Goal: Task Accomplishment & Management: Use online tool/utility

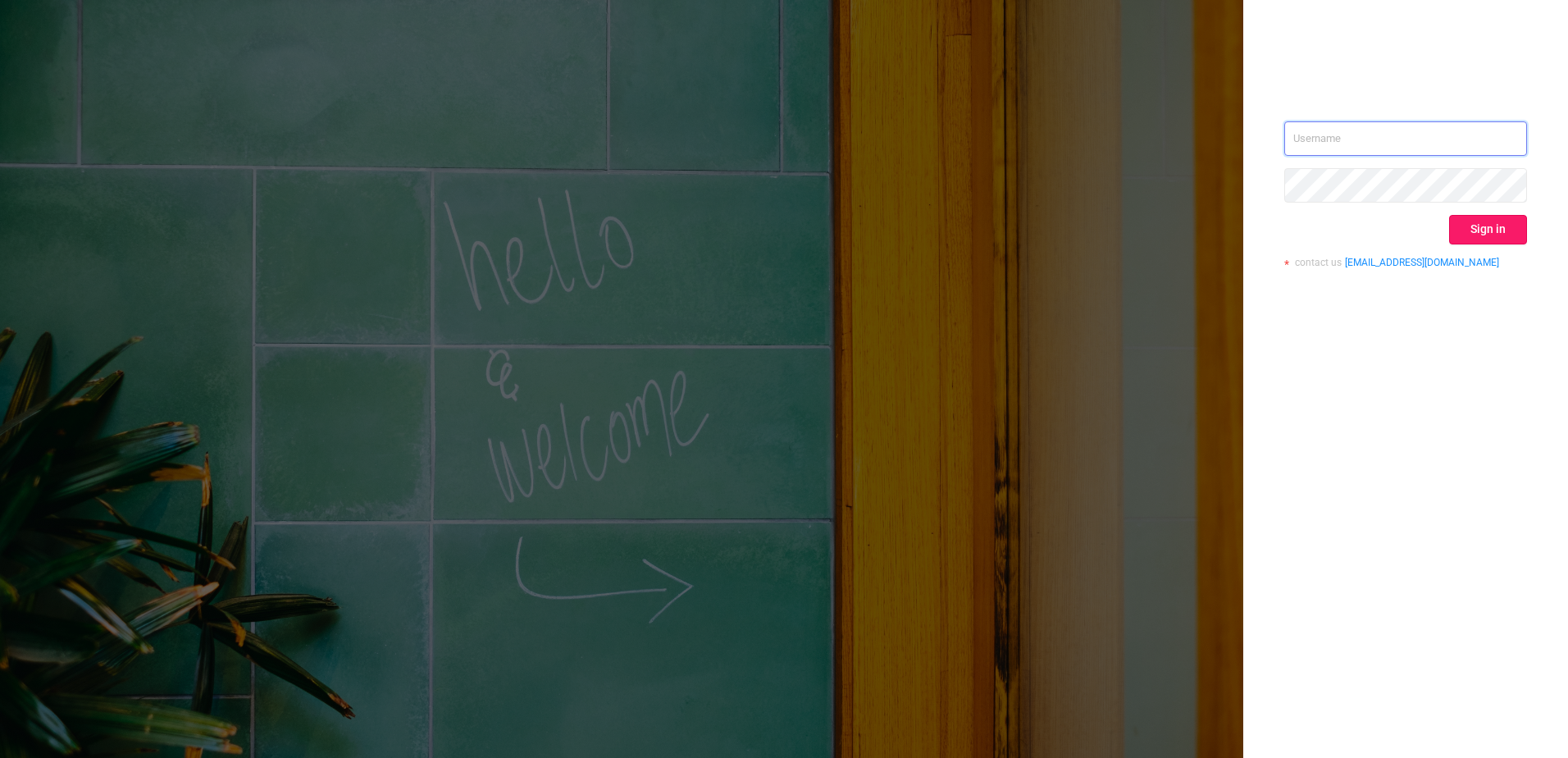
type input "[EMAIL_ADDRESS][DOMAIN_NAME]"
click at [1507, 243] on button "Sign in" at bounding box center [1488, 230] width 78 height 30
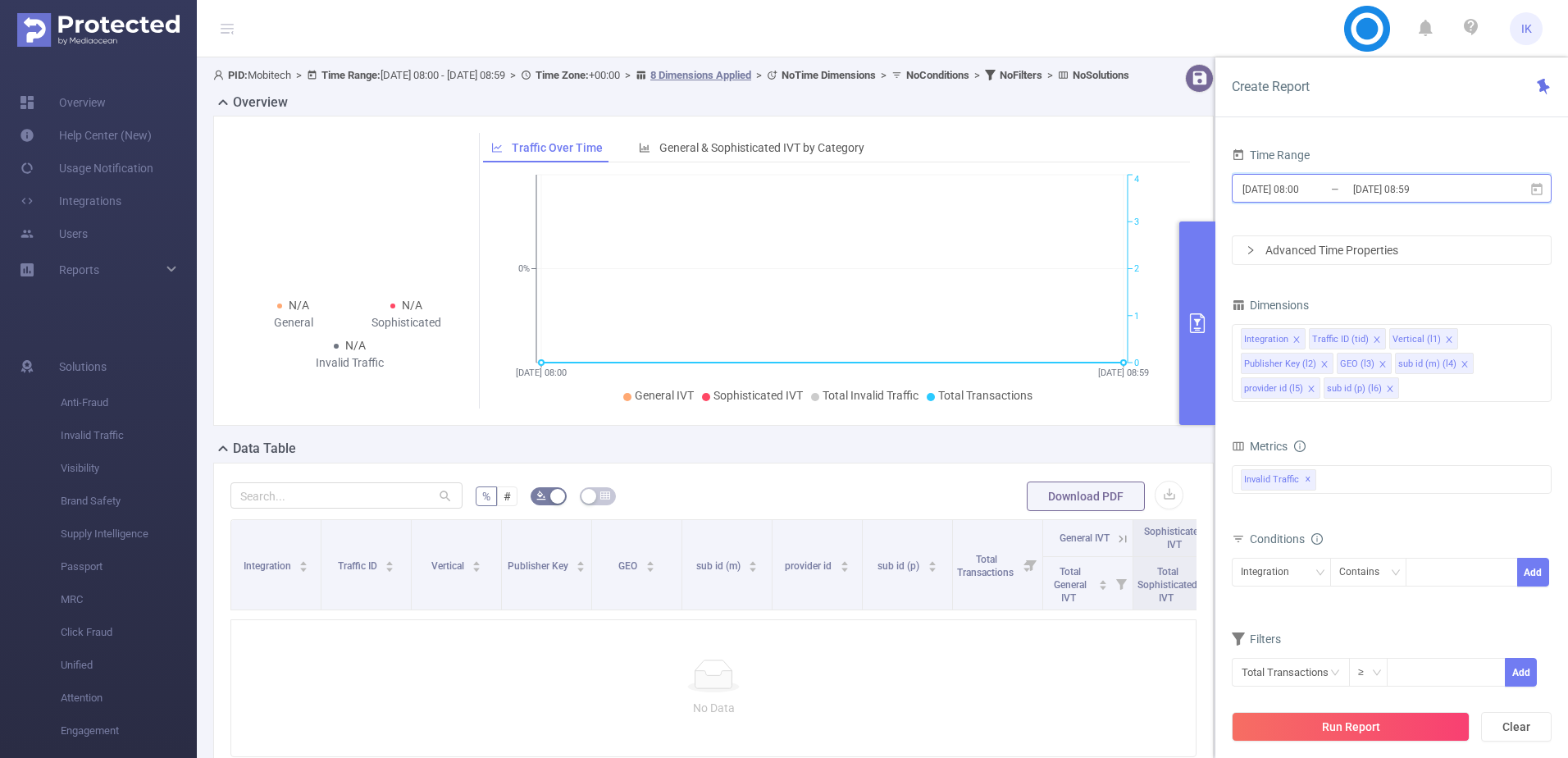
click at [1533, 186] on icon at bounding box center [1537, 188] width 11 height 12
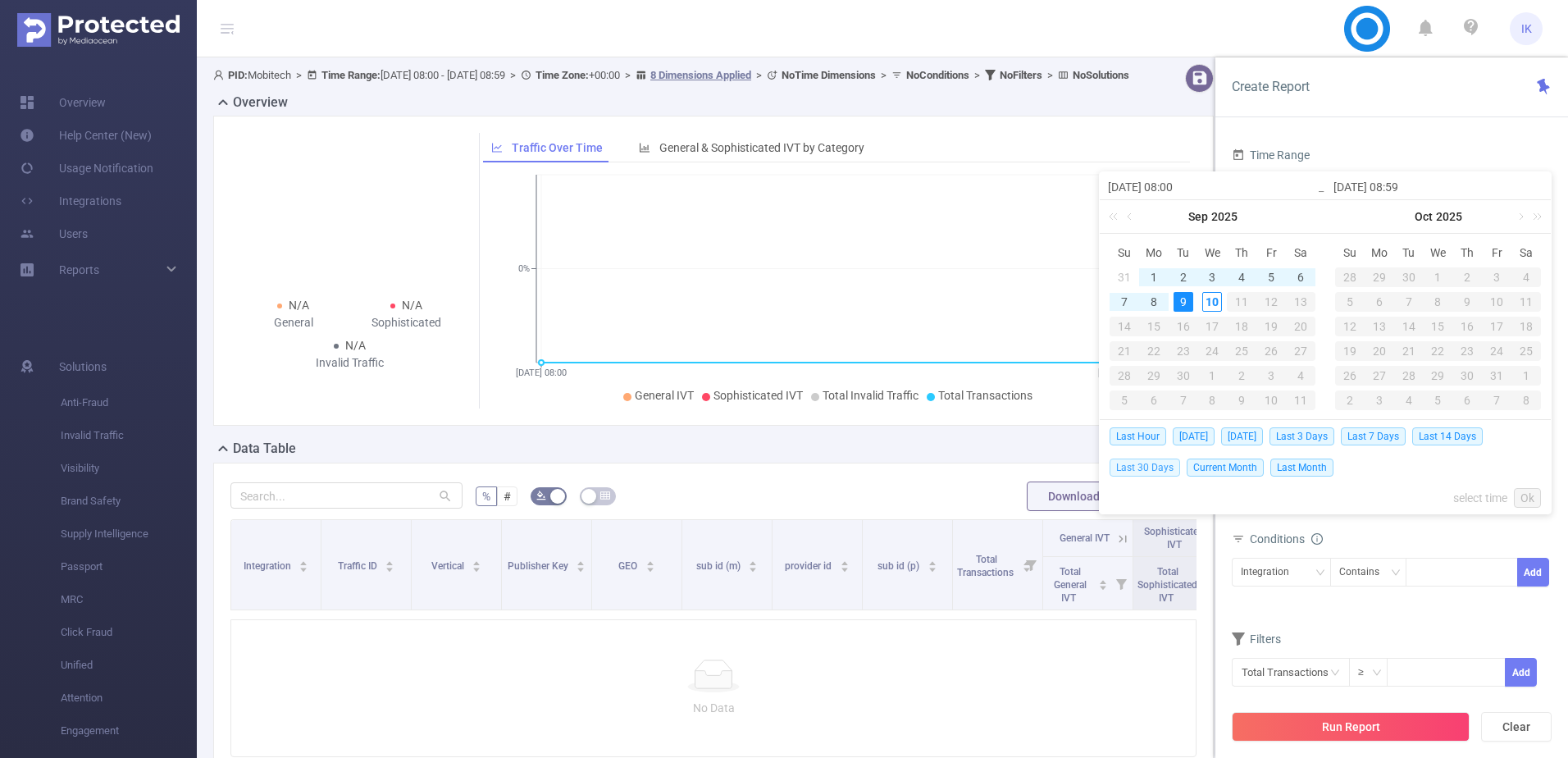
click at [1134, 460] on span "Last 30 Days" at bounding box center [1145, 467] width 70 height 18
type input "[DATE] 00:00"
type input "[DATE] 23:59"
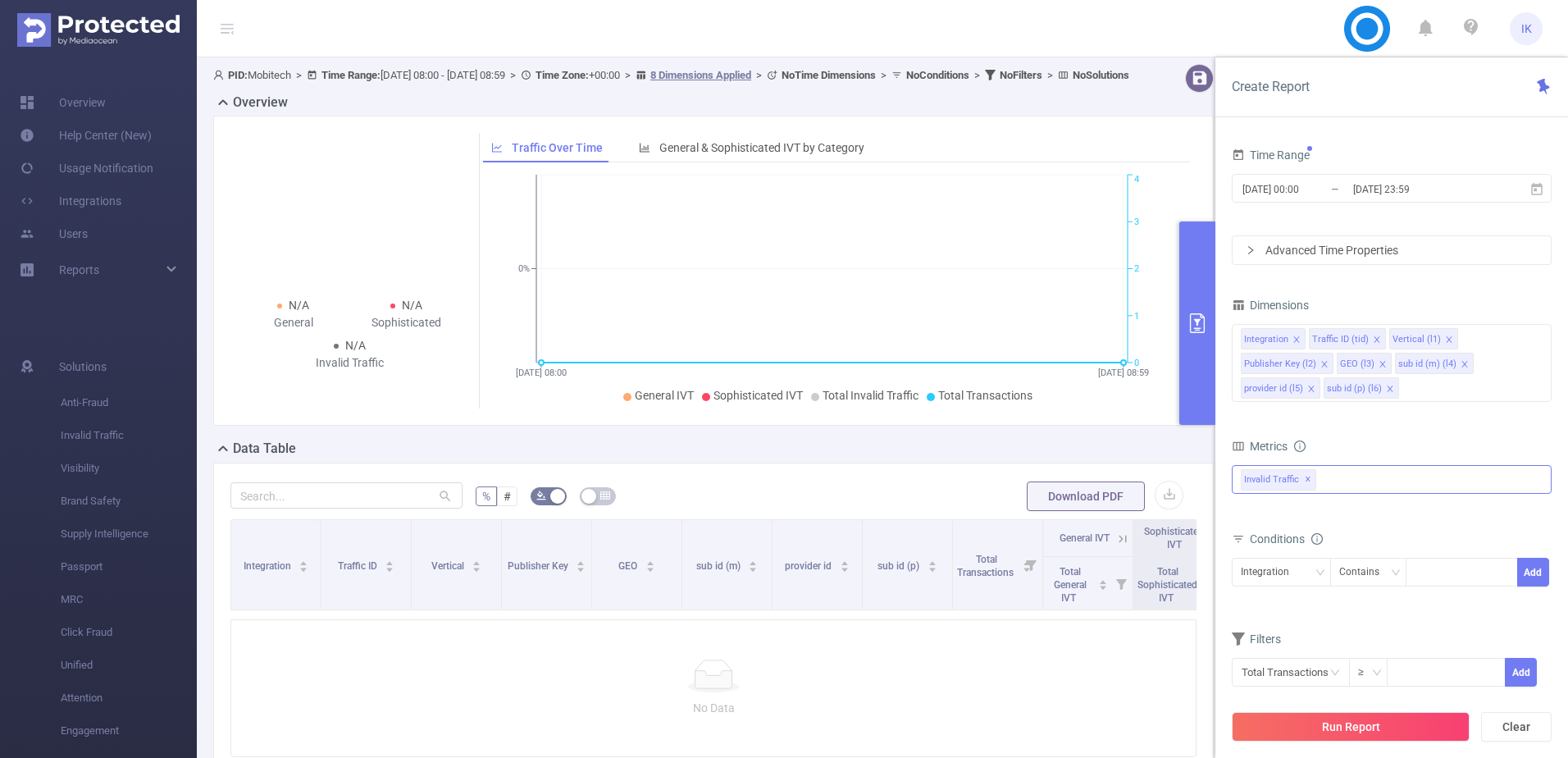
click at [1337, 481] on div "Invalid Traffic ✕" at bounding box center [1391, 479] width 320 height 29
click at [1281, 484] on strong "Anti-Fraud" at bounding box center [1300, 486] width 56 height 13
click at [1285, 577] on div "Integration" at bounding box center [1271, 572] width 60 height 27
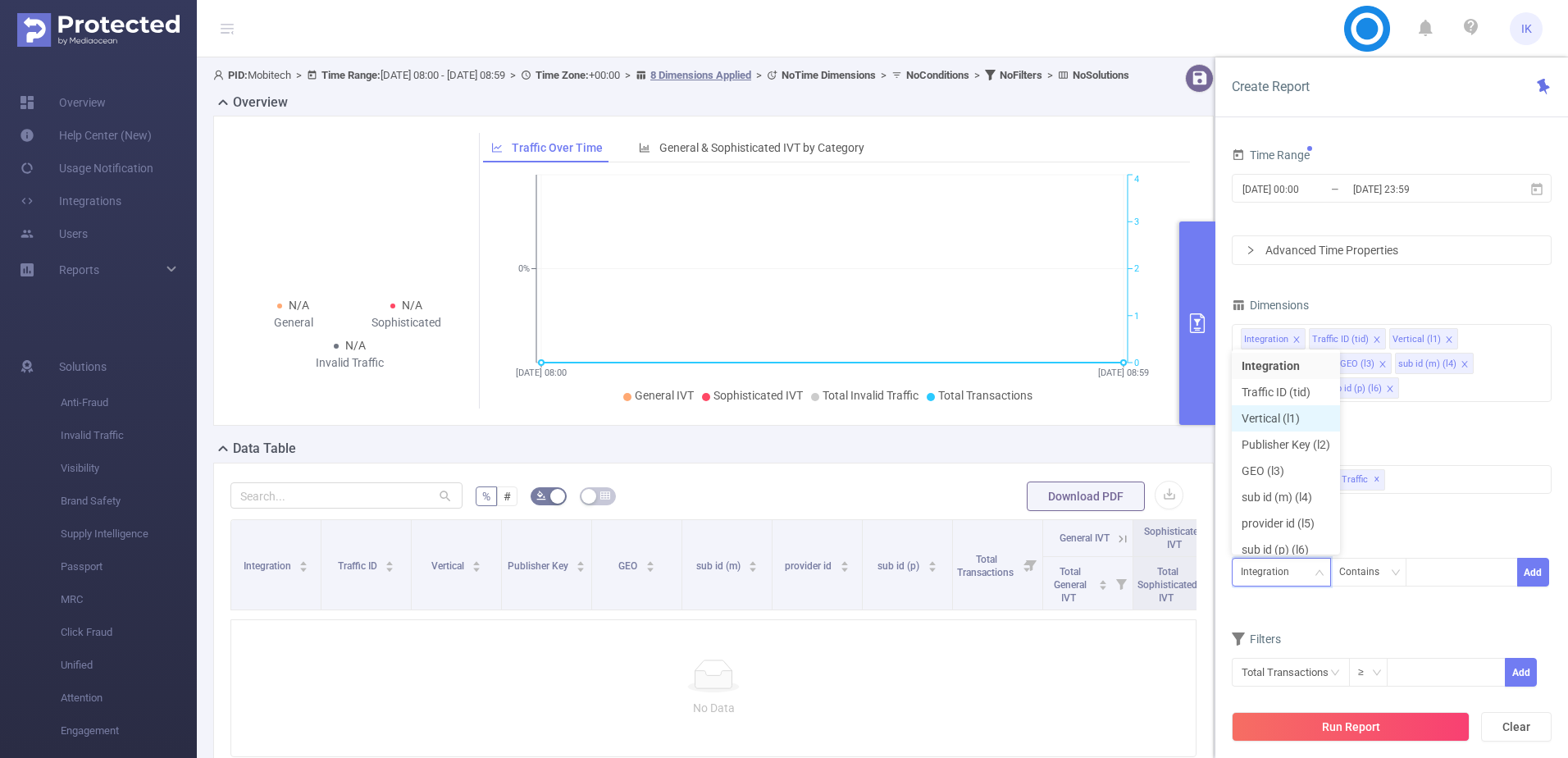
click at [1286, 427] on li "Vertical (l1)" at bounding box center [1286, 418] width 108 height 26
click at [1434, 571] on div at bounding box center [1462, 572] width 94 height 27
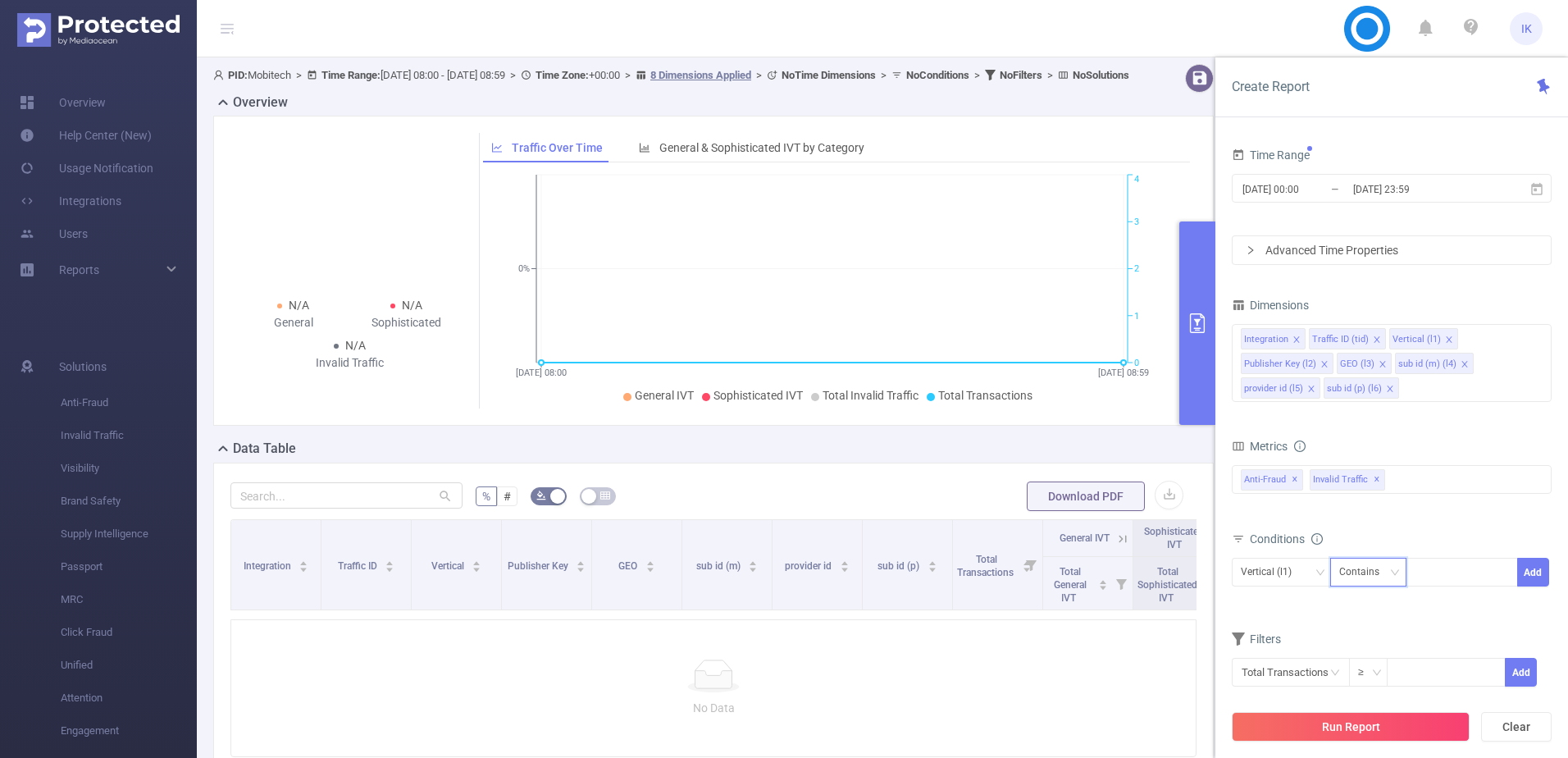
click at [1366, 576] on div "Contains" at bounding box center [1365, 572] width 52 height 27
click at [1360, 623] on li "Is" at bounding box center [1385, 633] width 109 height 26
click at [1437, 592] on div "Vertical (l1) Is Add" at bounding box center [1391, 576] width 320 height 37
click at [1445, 573] on div at bounding box center [1462, 572] width 94 height 27
type input "ד"
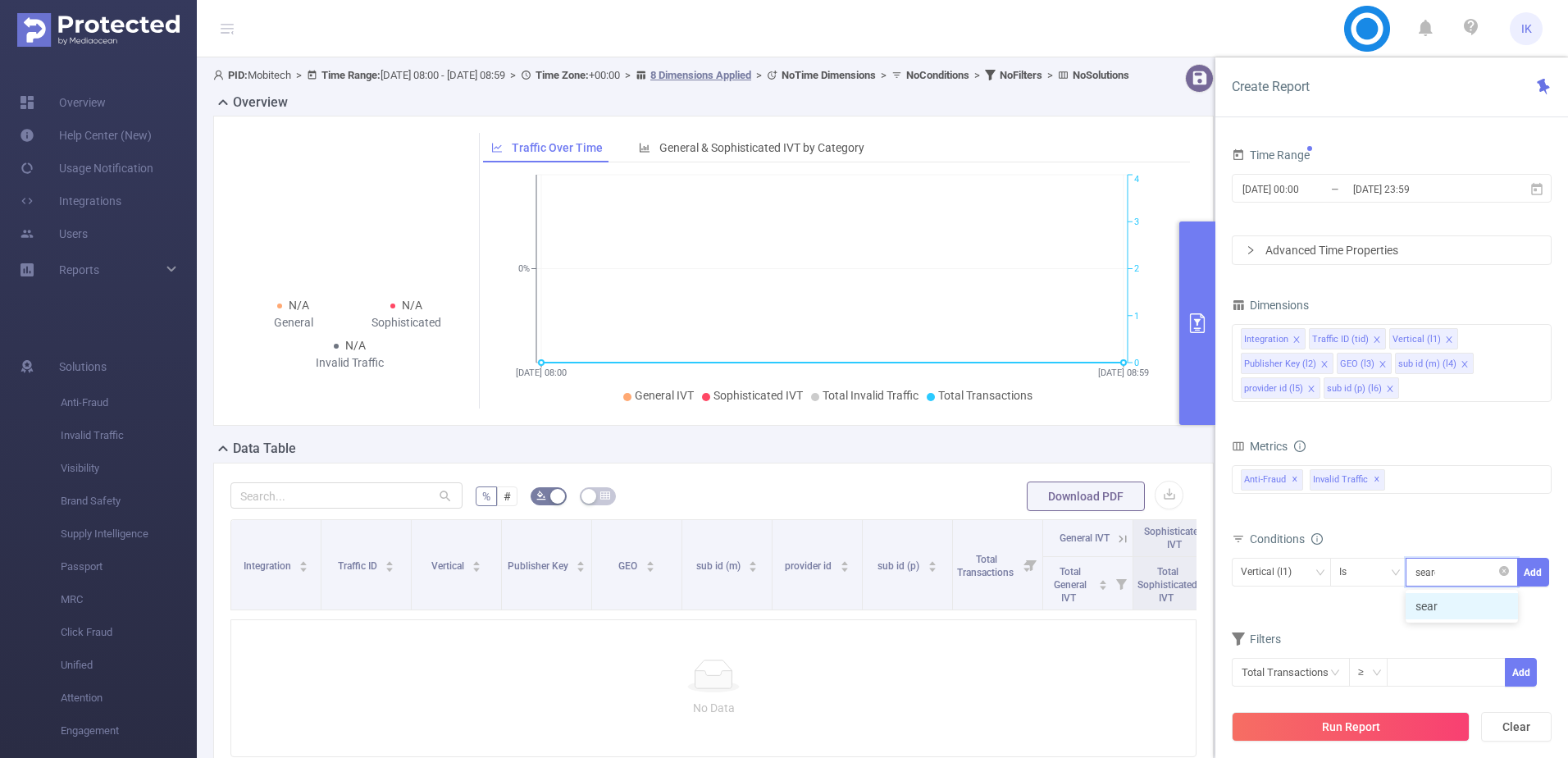
type input "search"
click at [1457, 603] on li "search" at bounding box center [1461, 606] width 112 height 26
click at [1531, 573] on button "Add" at bounding box center [1533, 572] width 32 height 29
click at [1365, 719] on button "Run Report" at bounding box center [1350, 727] width 238 height 30
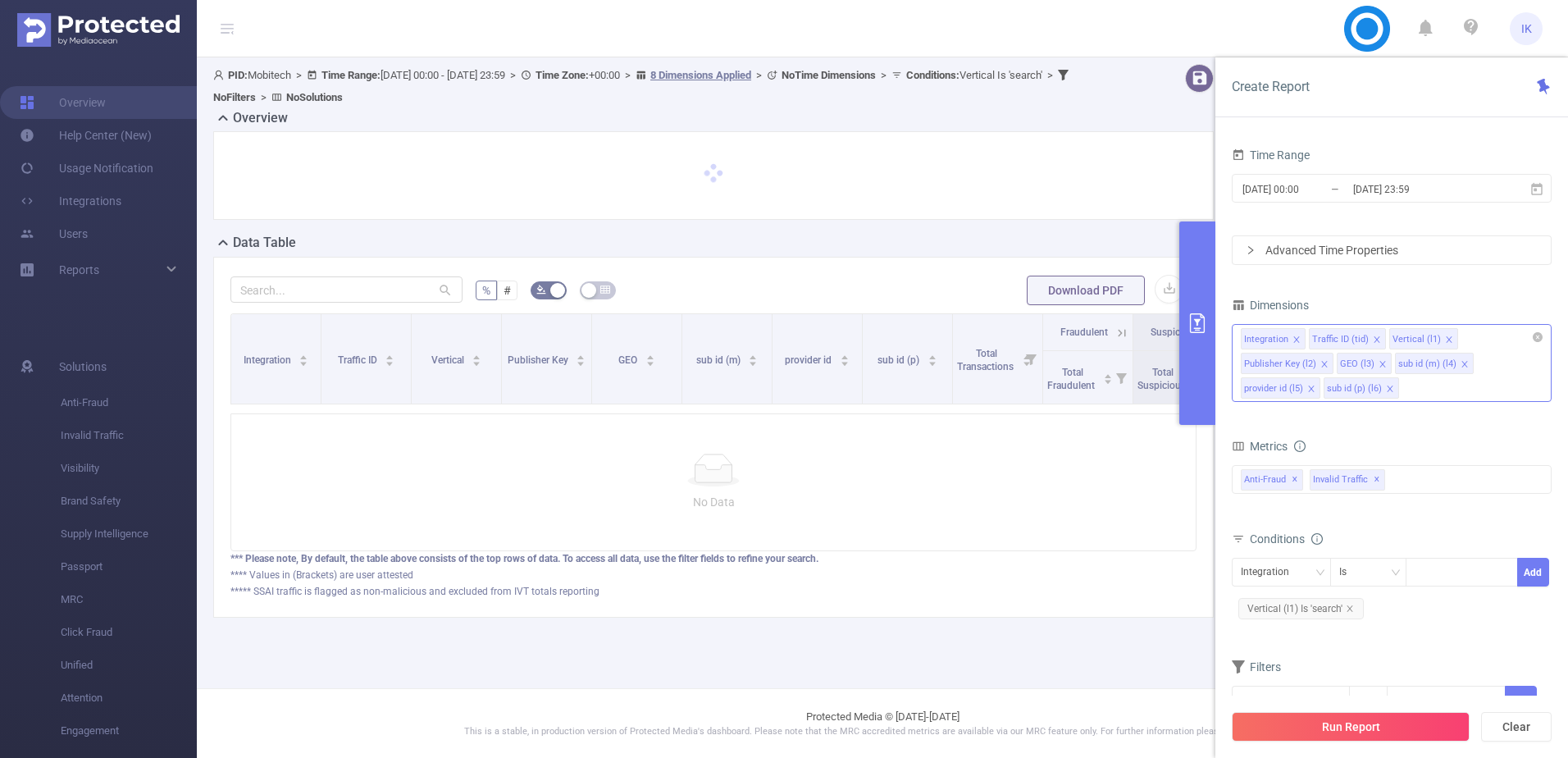
click at [1386, 386] on icon "icon: close" at bounding box center [1390, 388] width 8 height 8
click at [1461, 362] on icon "icon: close" at bounding box center [1464, 364] width 8 height 8
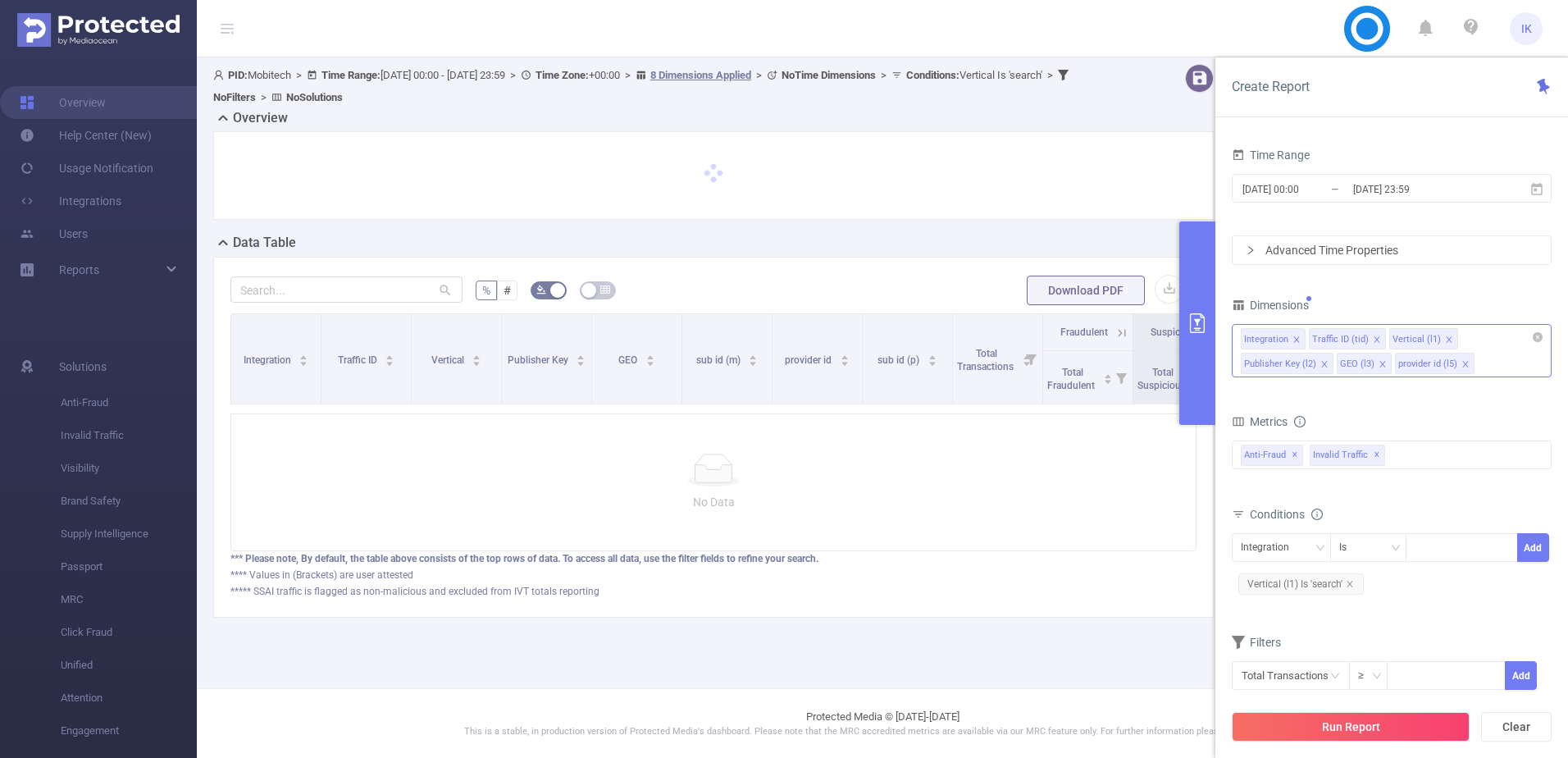
click at [1323, 364] on icon "icon: close" at bounding box center [1324, 364] width 6 height 6
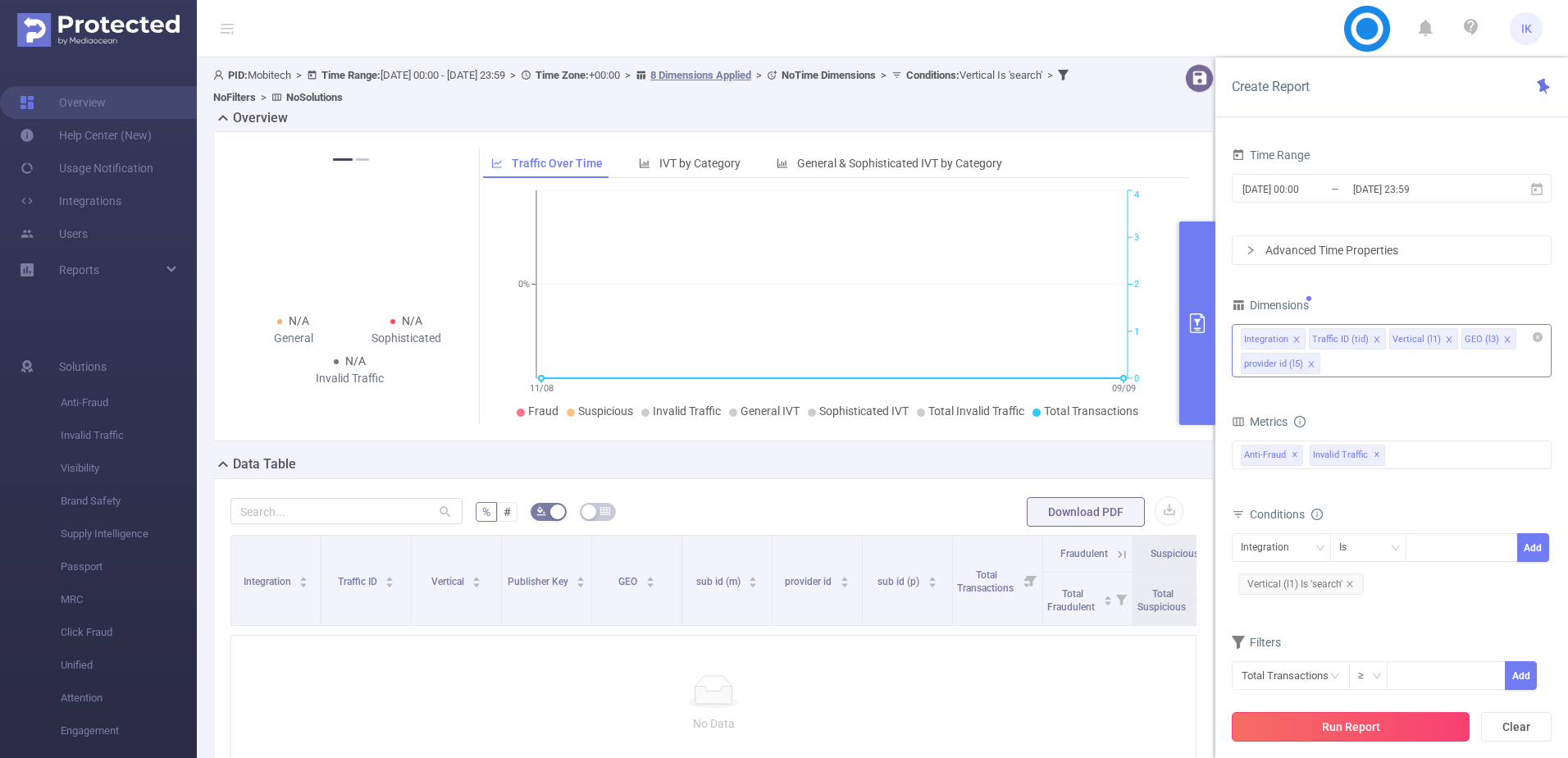
click at [1340, 718] on button "Run Report" at bounding box center [1350, 727] width 238 height 30
click at [984, 462] on div "Data Table" at bounding box center [720, 466] width 1014 height 23
click at [1310, 554] on div "Integration" at bounding box center [1282, 548] width 82 height 27
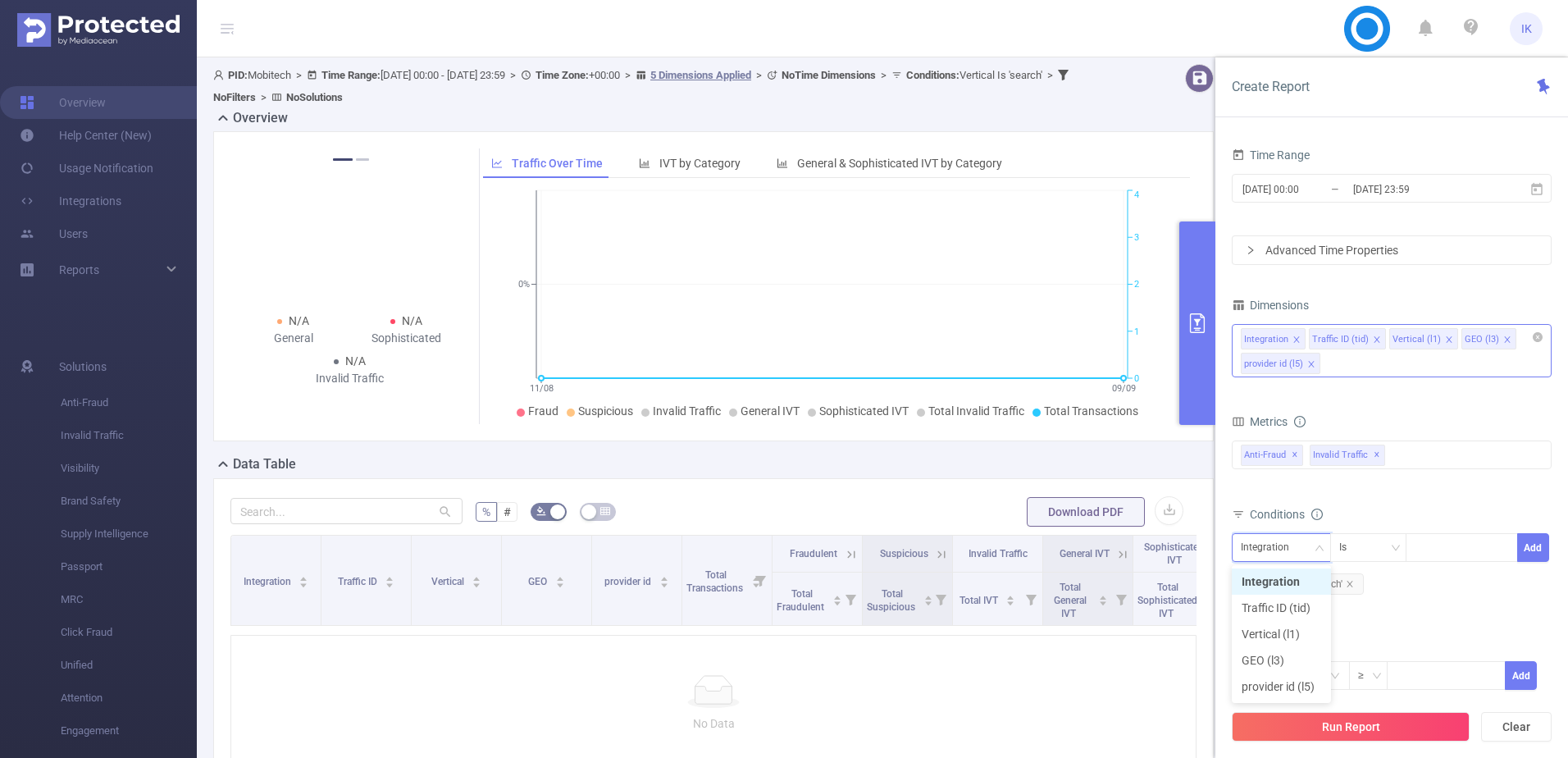
click at [1482, 617] on form "Dimensions Integration Traffic ID (tid) Vertical (l1) GEO (l3) provider id (l5)…" at bounding box center [1391, 502] width 320 height 418
click at [1350, 581] on icon "icon: close" at bounding box center [1349, 584] width 8 height 8
click at [1329, 724] on button "Run Report" at bounding box center [1350, 727] width 238 height 30
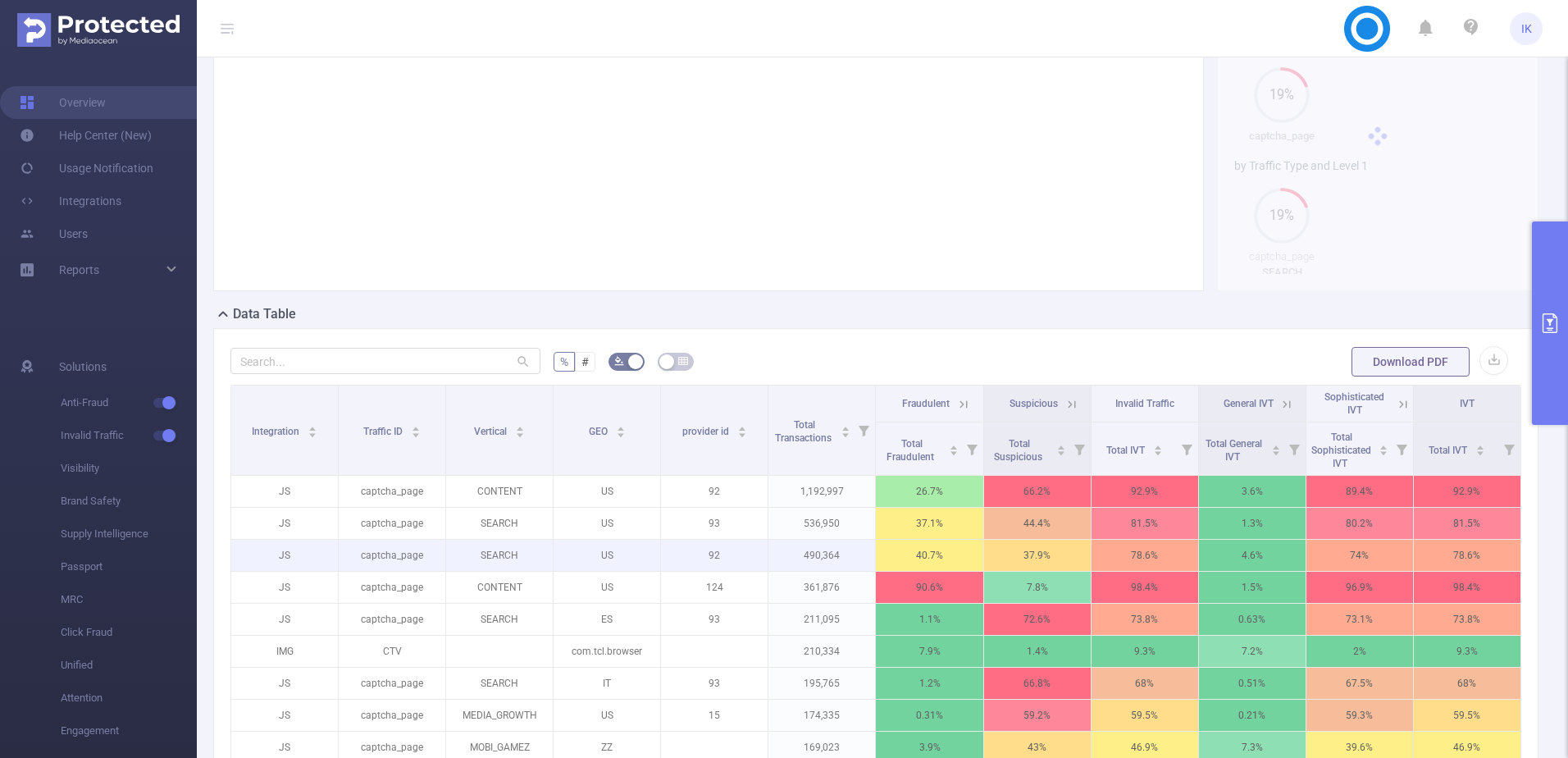
scroll to position [164, 0]
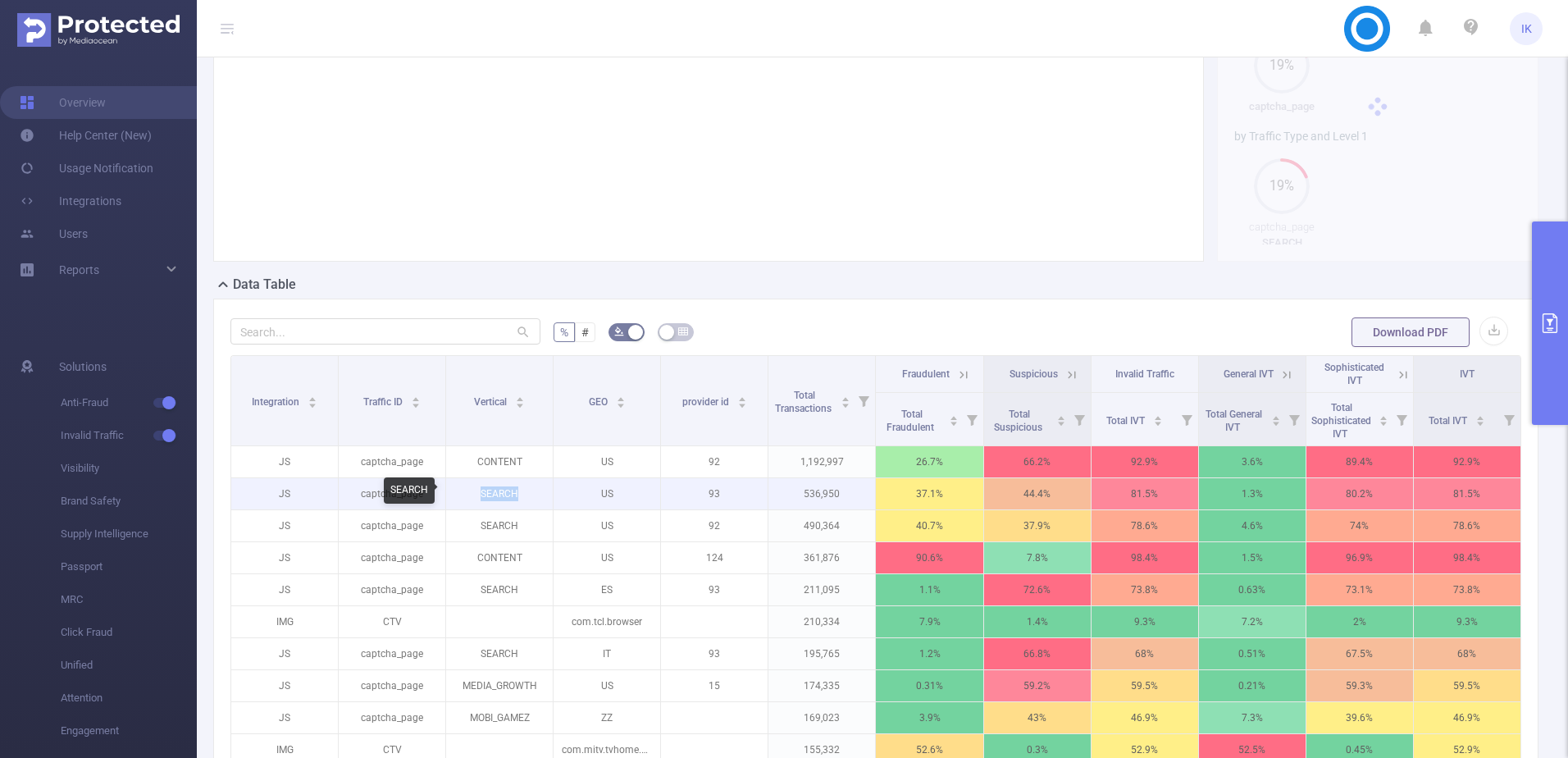
copy p "SEARCH"
drag, startPoint x: 519, startPoint y: 493, endPoint x: 480, endPoint y: 497, distance: 39.2
click at [480, 497] on p "SEARCH" at bounding box center [499, 494] width 107 height 32
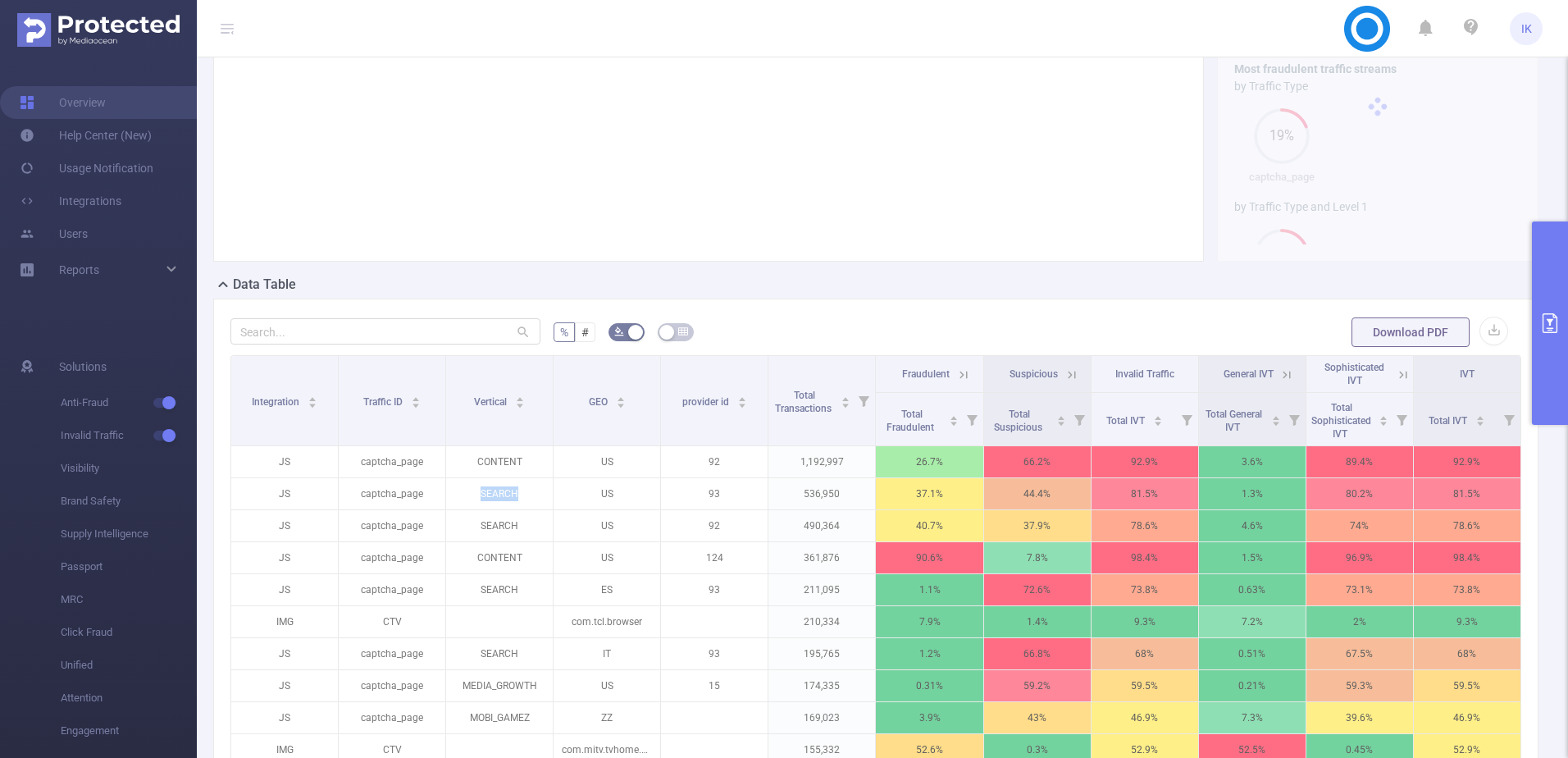
click at [1556, 304] on button "primary" at bounding box center [1549, 323] width 36 height 204
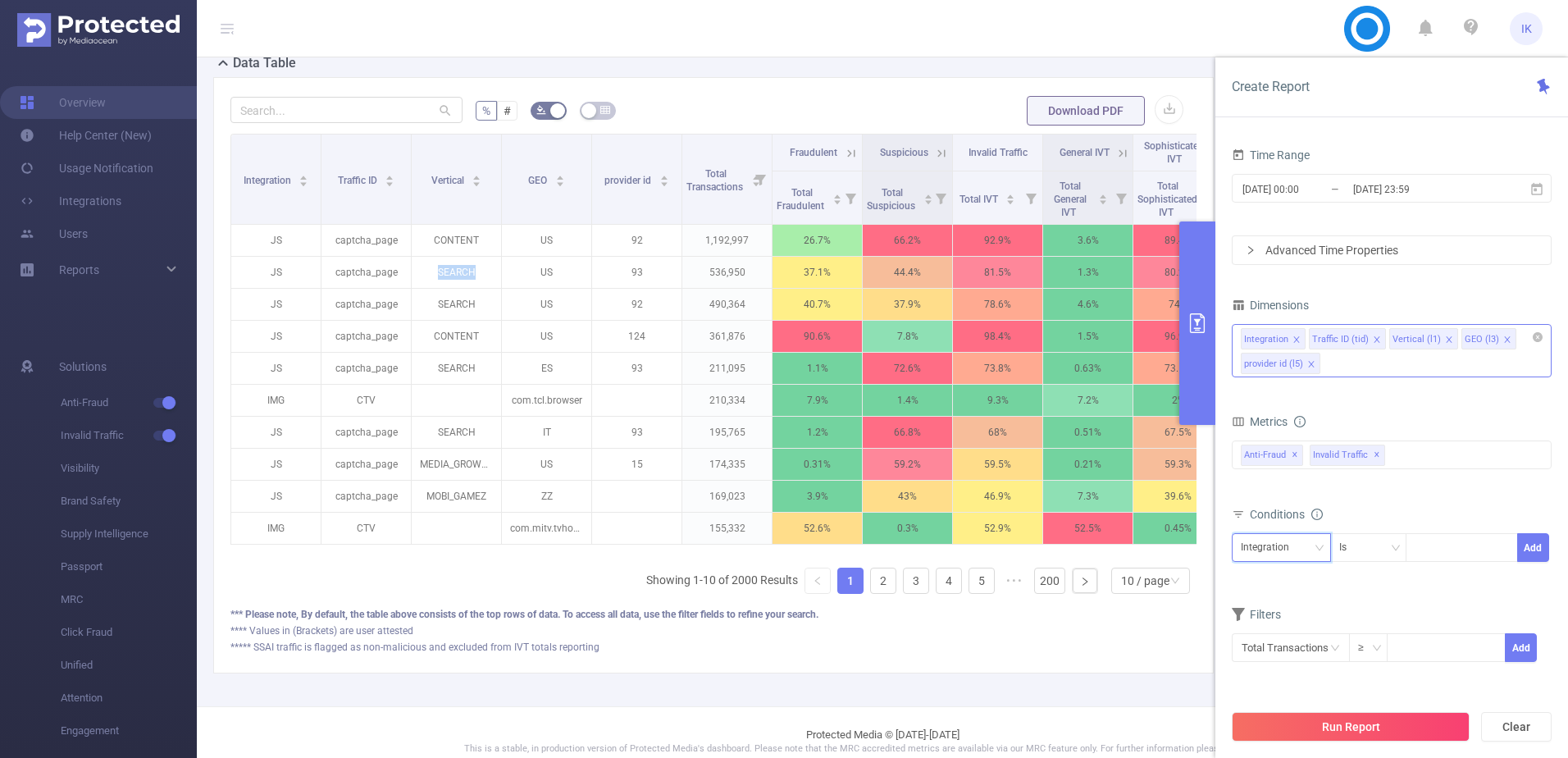
click at [1277, 550] on div "Integration" at bounding box center [1271, 548] width 60 height 27
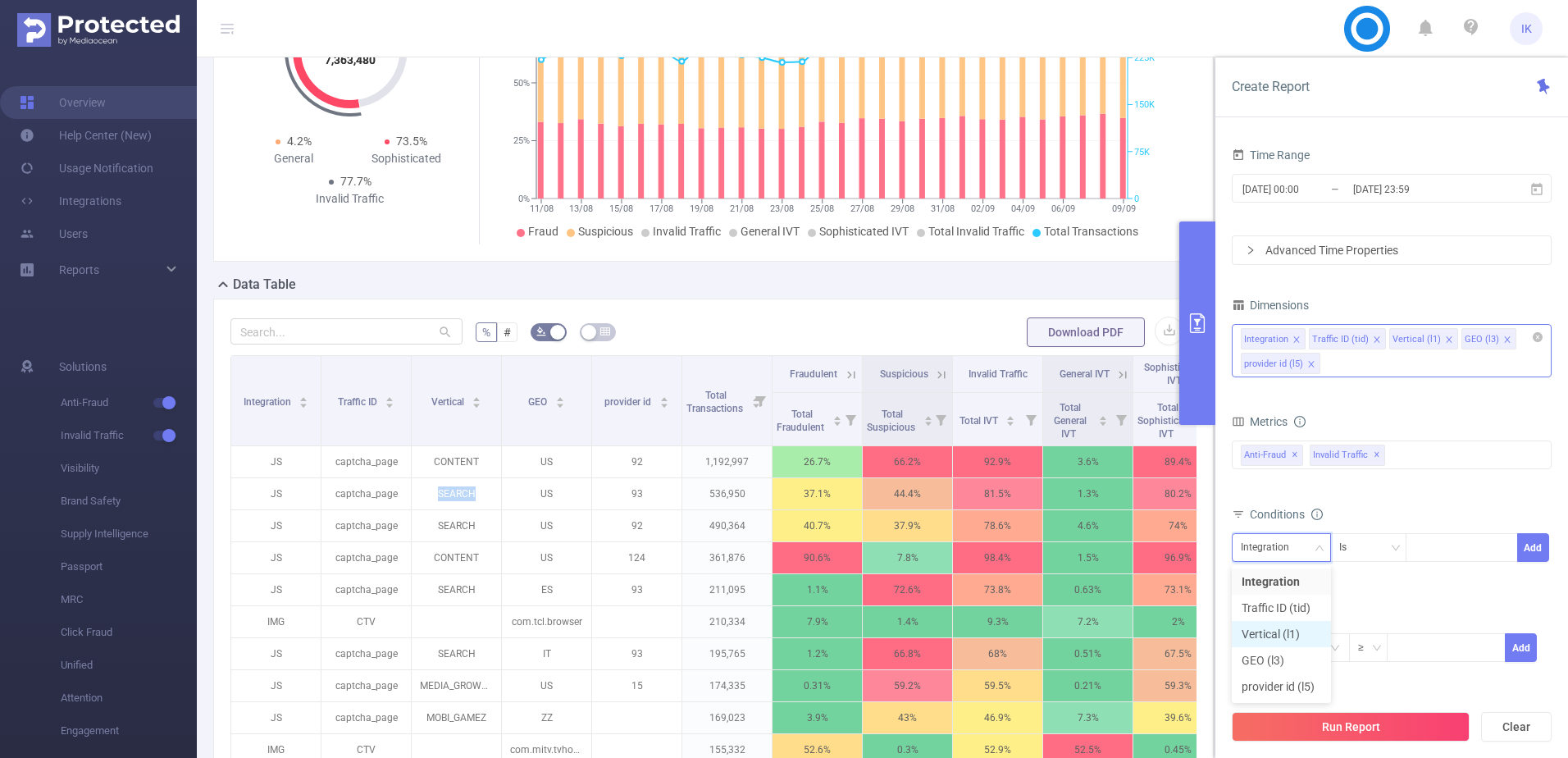
click at [1273, 638] on li "Vertical (l1)" at bounding box center [1281, 634] width 99 height 26
click at [1358, 553] on div "Is" at bounding box center [1348, 548] width 19 height 27
click at [1449, 547] on div at bounding box center [1462, 548] width 94 height 27
paste input "SEARCH"
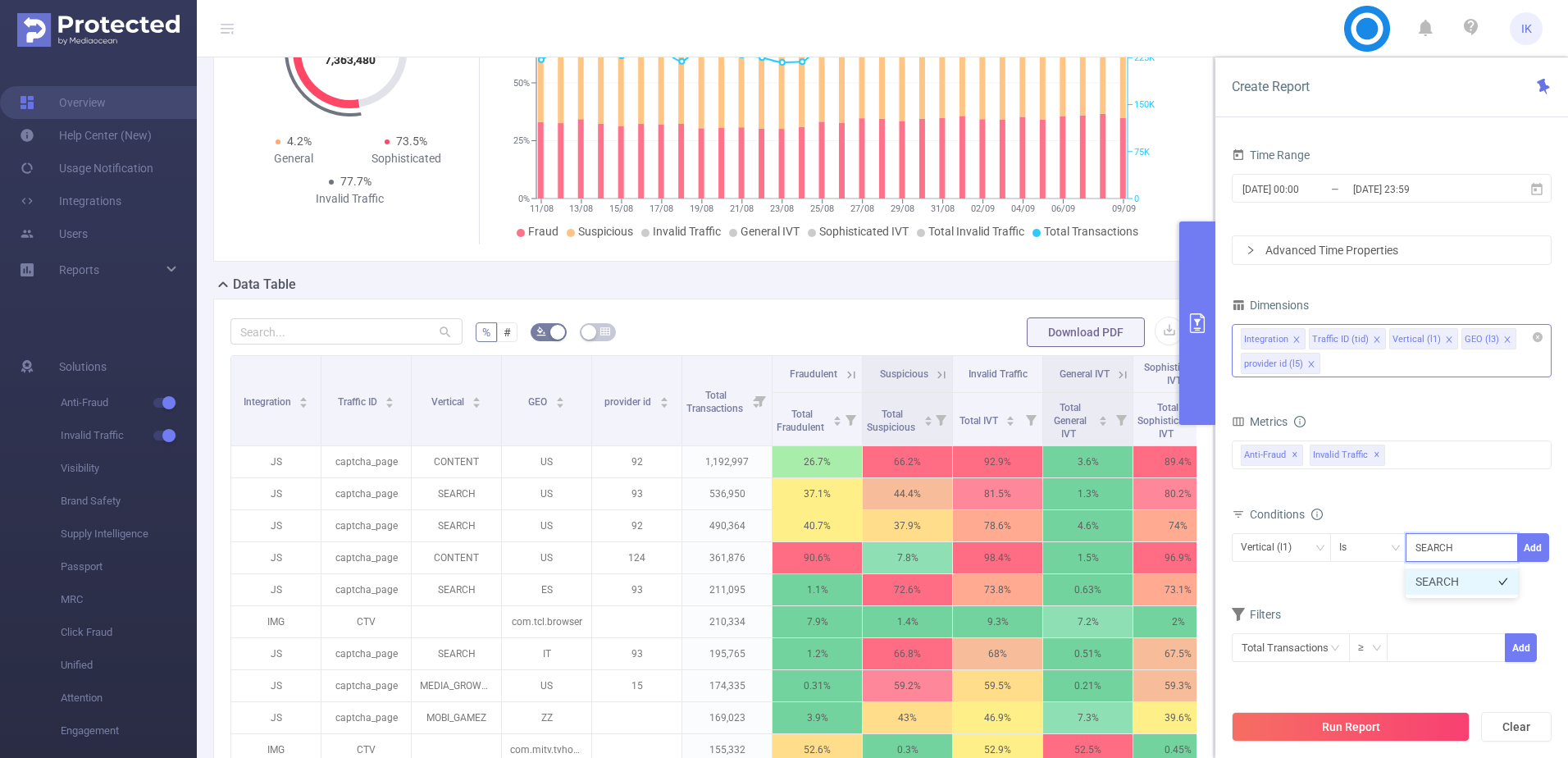
type input "SEARCH"
click at [1539, 544] on button "Add" at bounding box center [1533, 548] width 32 height 29
click at [1358, 732] on button "Run Report" at bounding box center [1350, 727] width 238 height 30
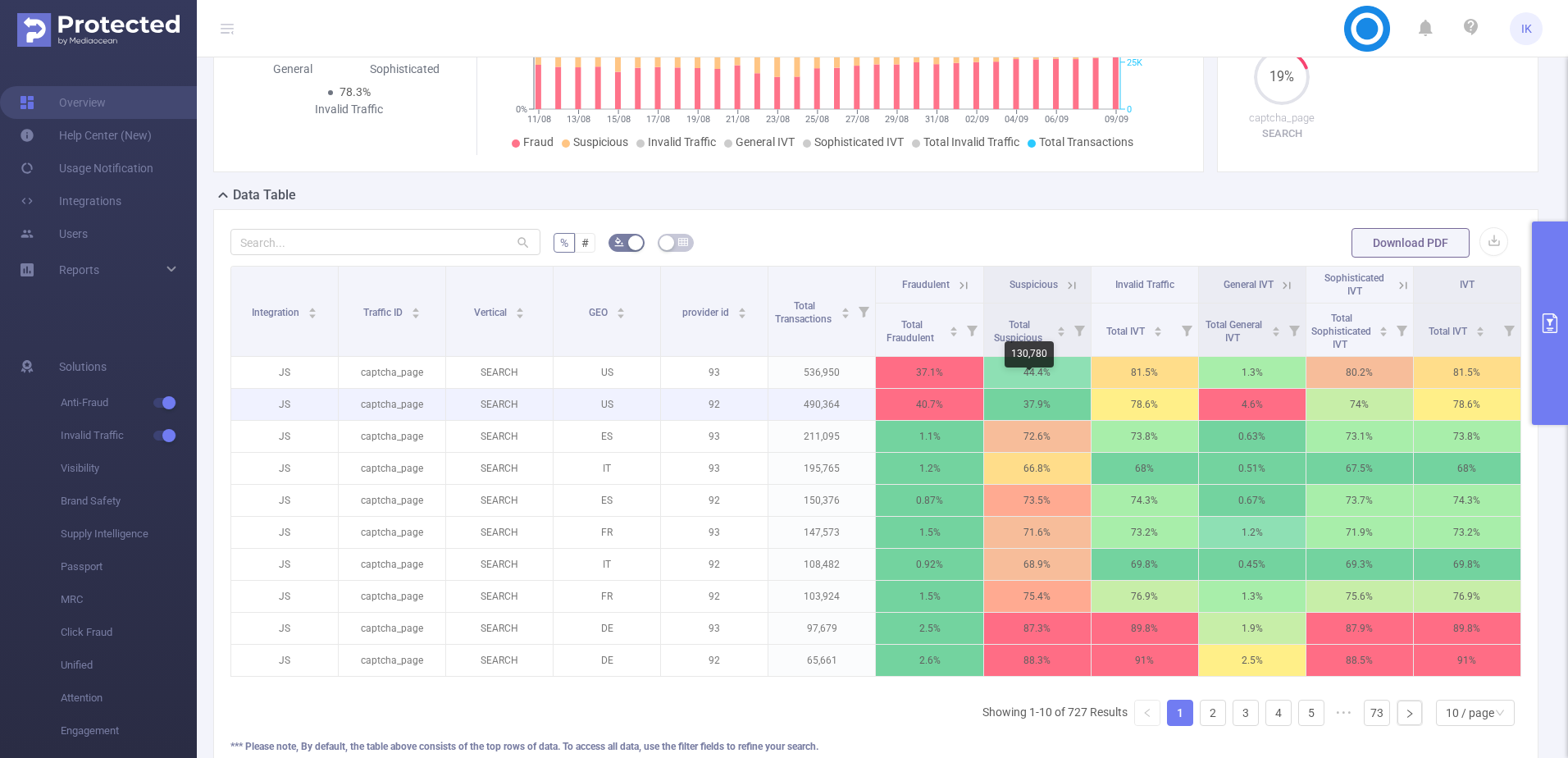
scroll to position [246, 0]
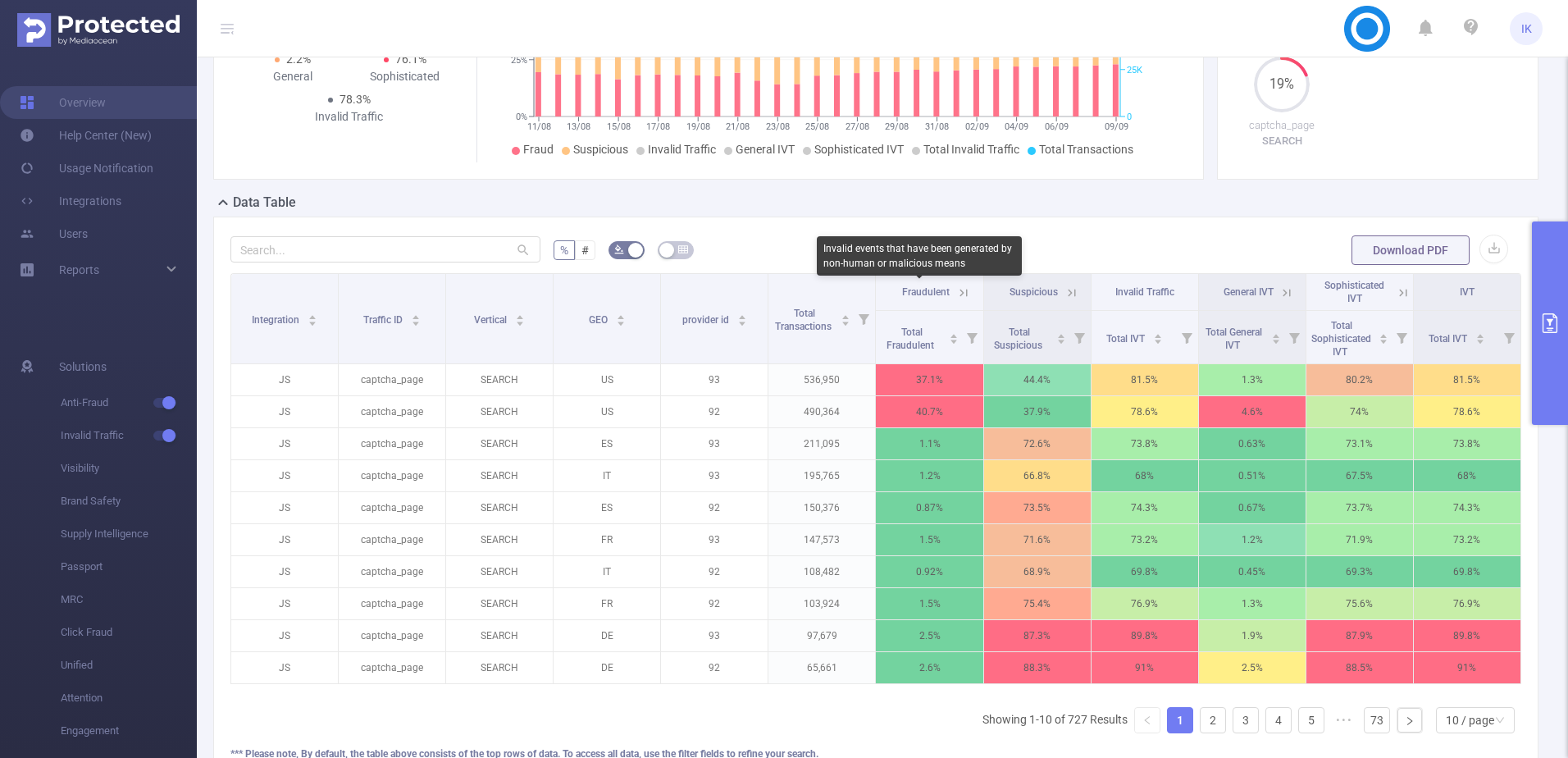
click at [943, 287] on div "Fraudulent" at bounding box center [926, 292] width 51 height 13
click at [960, 293] on icon at bounding box center [964, 293] width 7 height 7
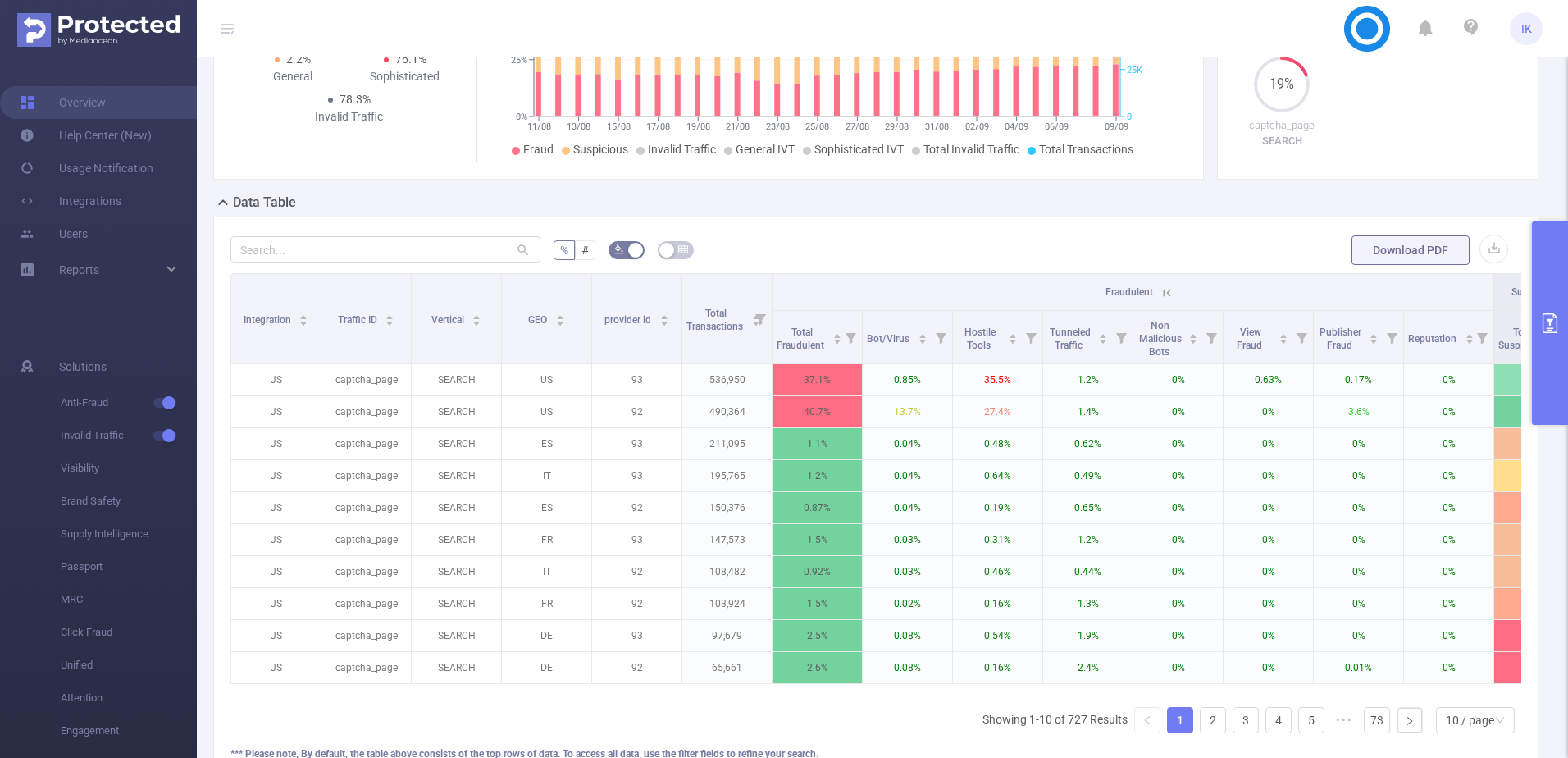
click at [1160, 295] on icon at bounding box center [1167, 293] width 15 height 15
